Goal: Navigation & Orientation: Find specific page/section

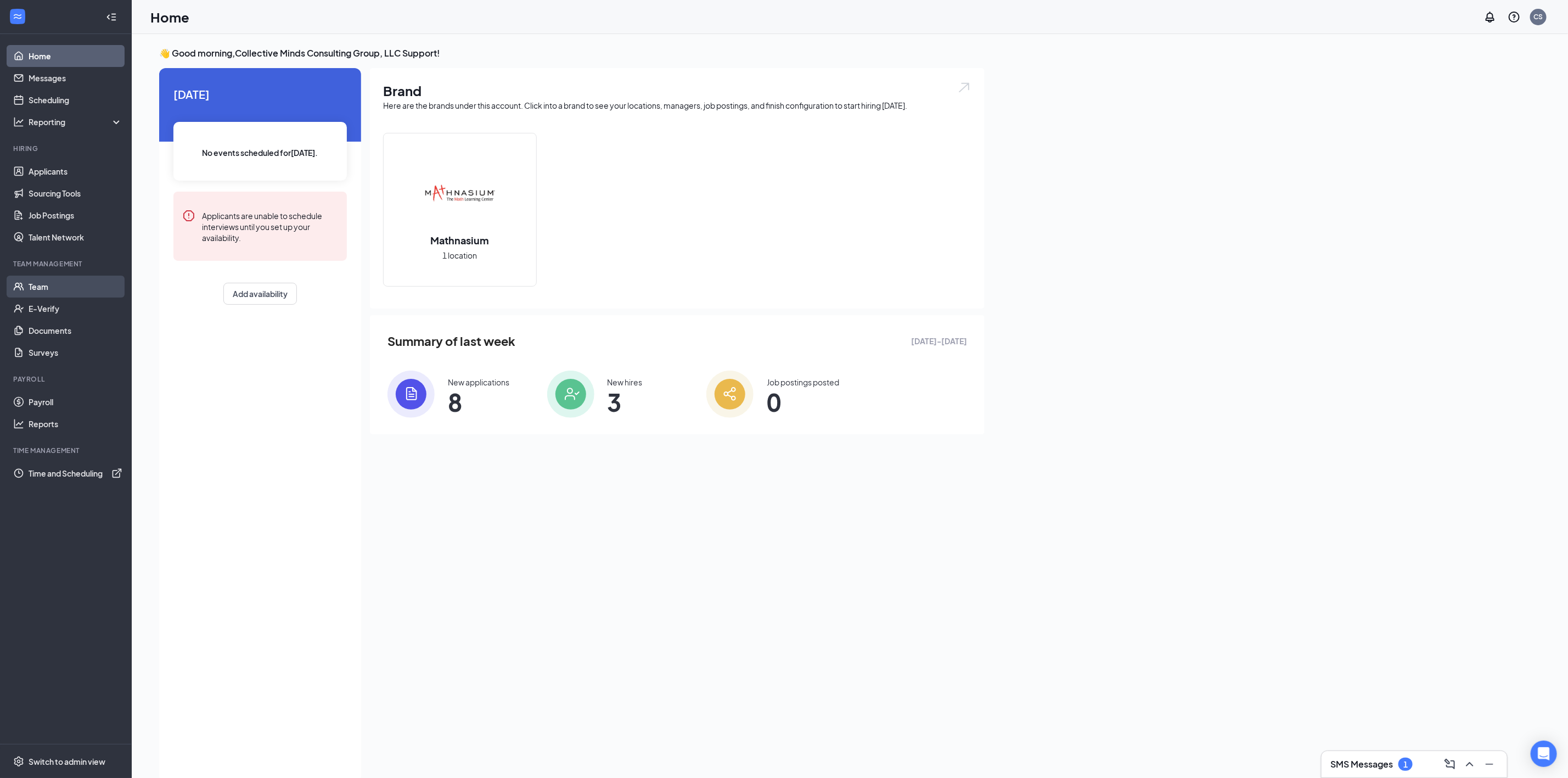
click at [56, 290] on link "Team" at bounding box center [75, 287] width 94 height 22
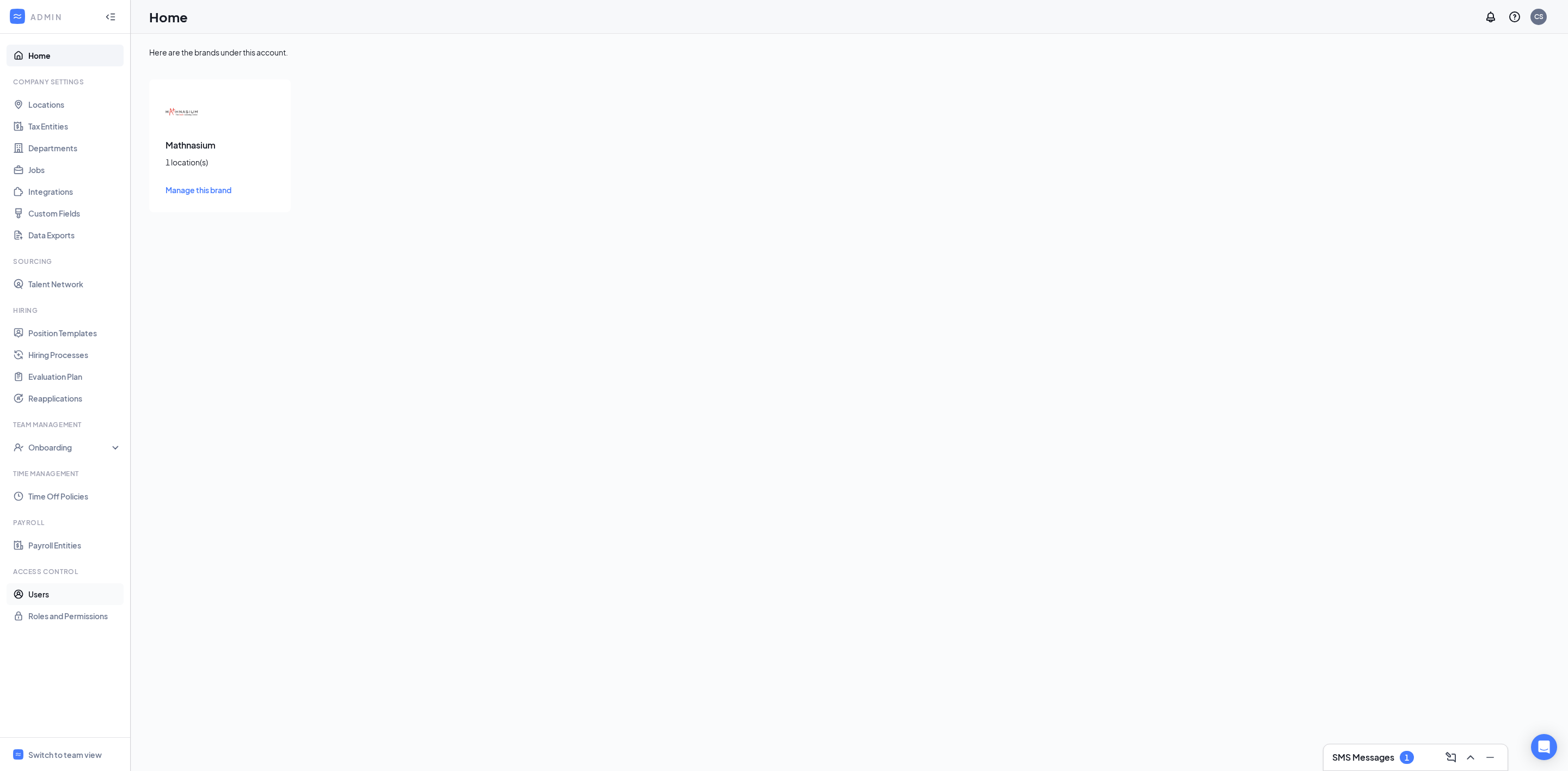
click at [75, 598] on link "Users" at bounding box center [75, 595] width 93 height 22
checkbox input "false"
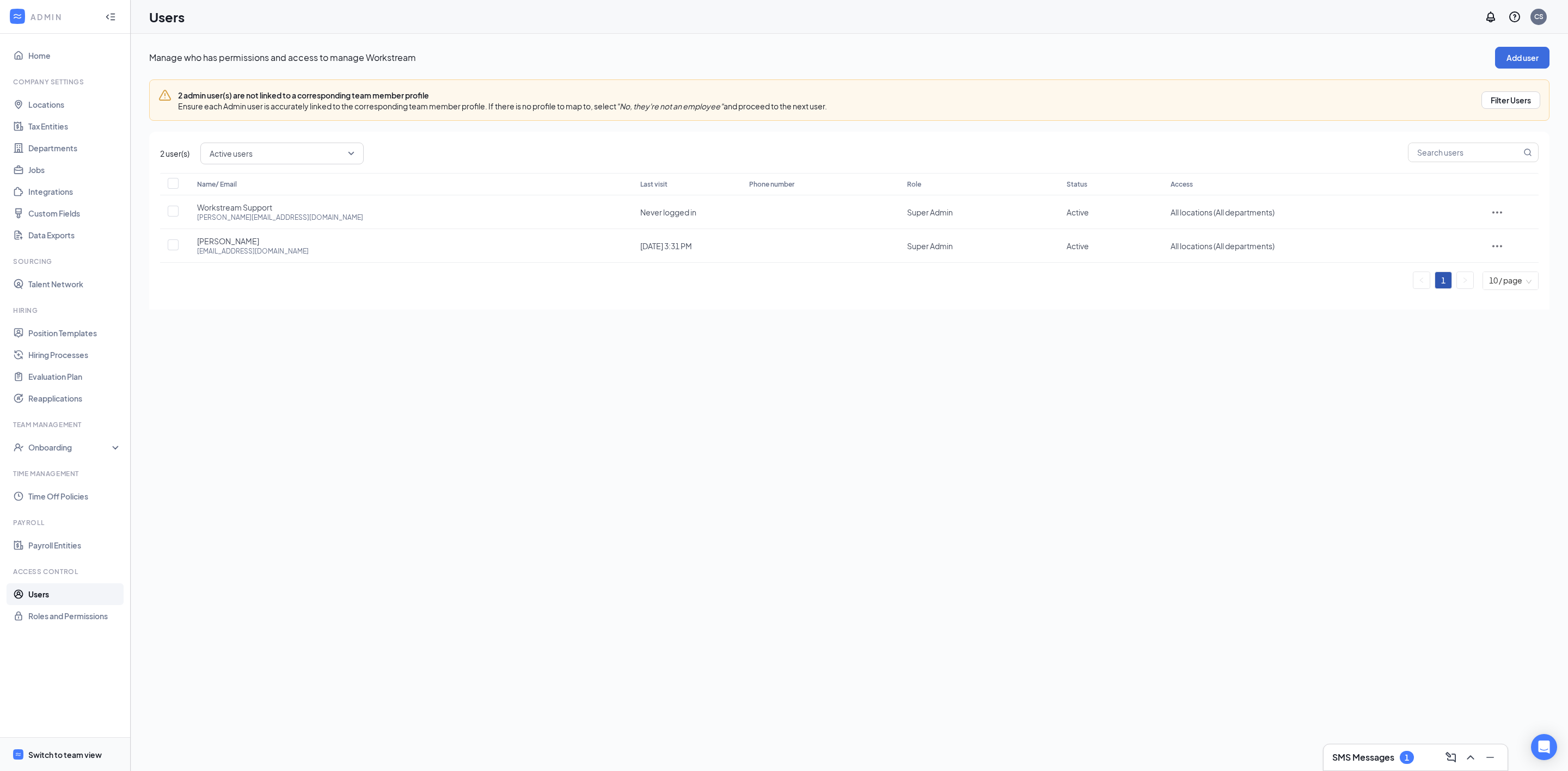
click at [70, 747] on span "Switch to team view" at bounding box center [75, 755] width 93 height 33
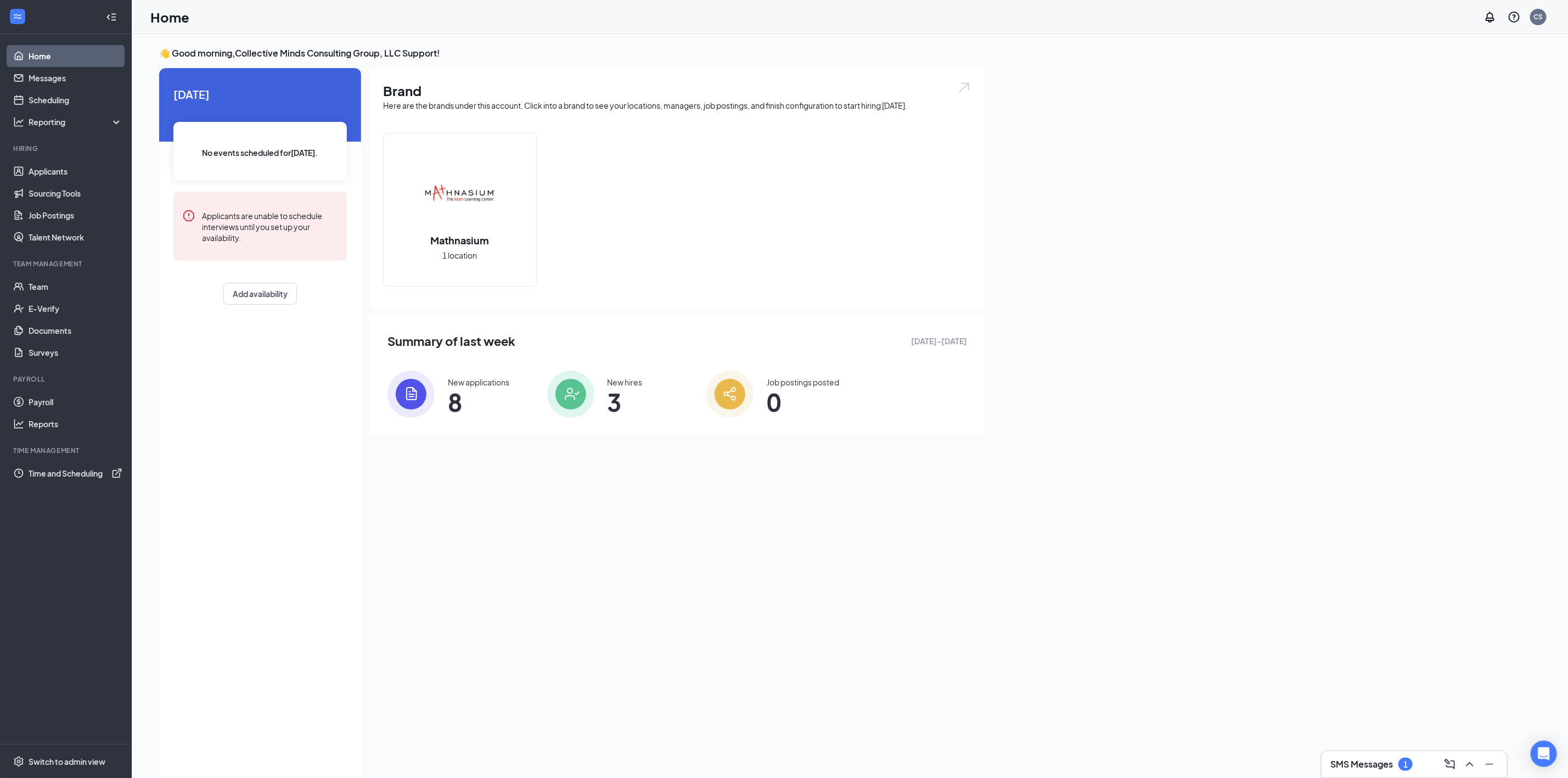
click at [92, 273] on li "Team Management Team E-Verify Documents Surveys" at bounding box center [66, 311] width 131 height 104
click at [86, 289] on link "Team" at bounding box center [75, 287] width 94 height 22
